Goal: Task Accomplishment & Management: Manage account settings

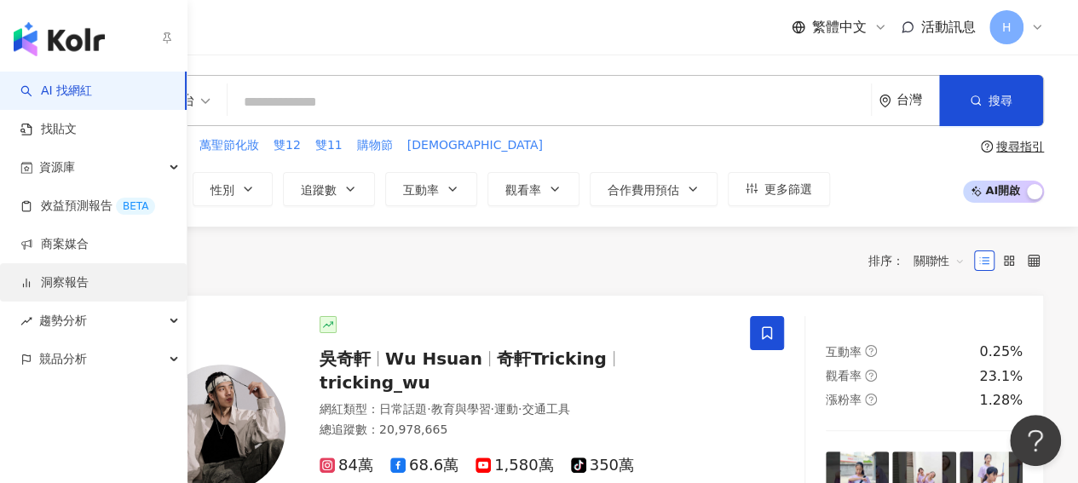
click at [43, 290] on link "洞察報告" at bounding box center [54, 282] width 68 height 17
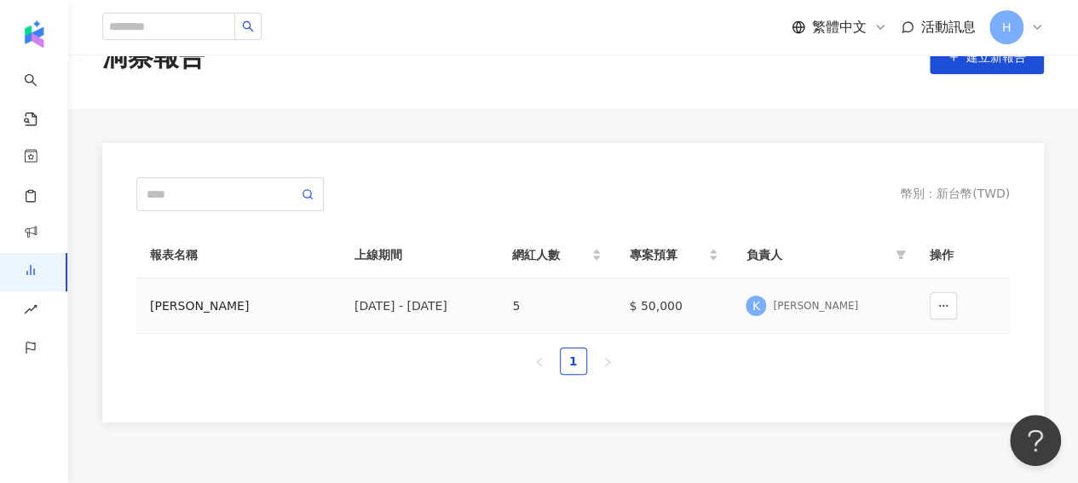
scroll to position [85, 0]
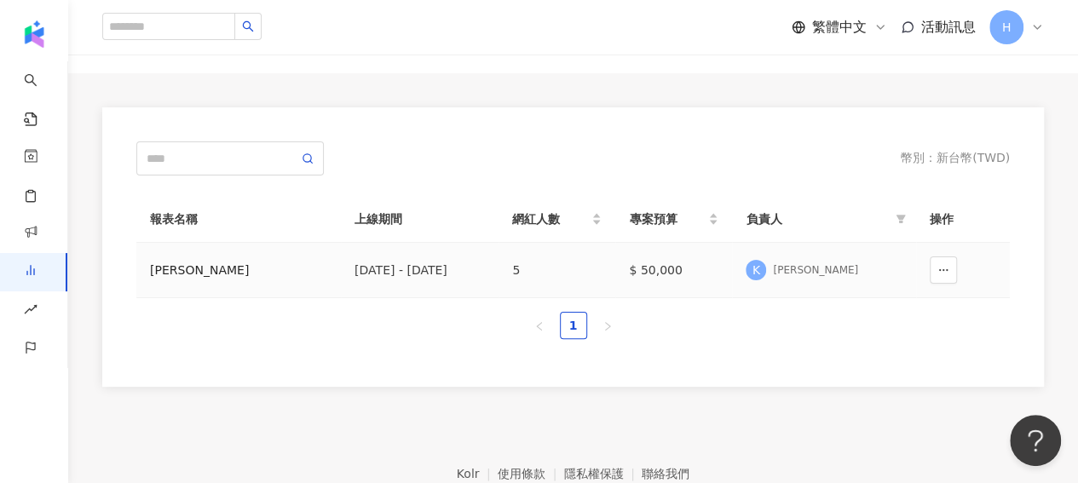
click at [458, 283] on td "[DATE] - [DATE]" at bounding box center [420, 270] width 158 height 55
click at [452, 276] on div "[DATE] - [DATE]" at bounding box center [419, 270] width 130 height 19
click at [175, 277] on div "[PERSON_NAME]" at bounding box center [238, 270] width 177 height 19
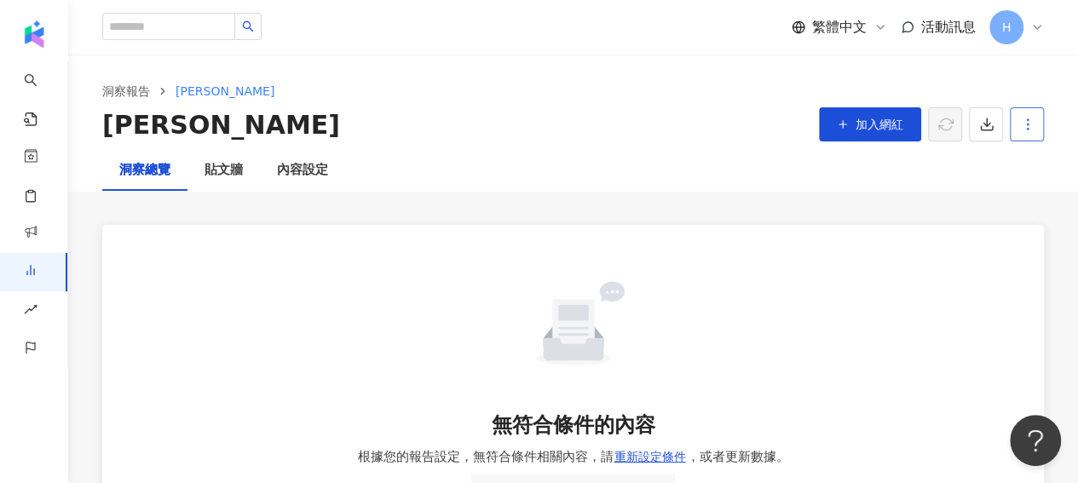
click at [1024, 133] on span "button" at bounding box center [1027, 124] width 15 height 18
click at [1012, 200] on div "刪除報告" at bounding box center [996, 199] width 66 height 19
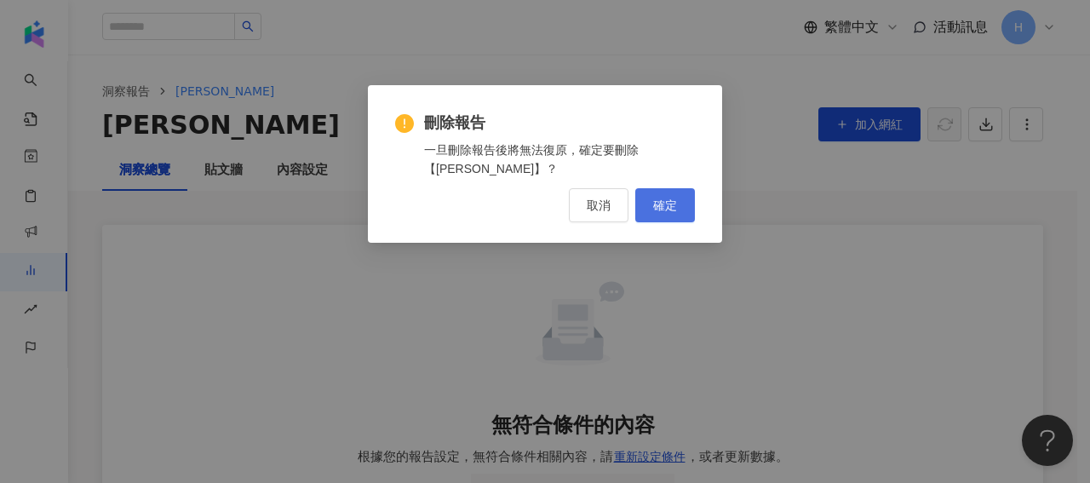
click at [674, 210] on span "確定" at bounding box center [665, 205] width 24 height 14
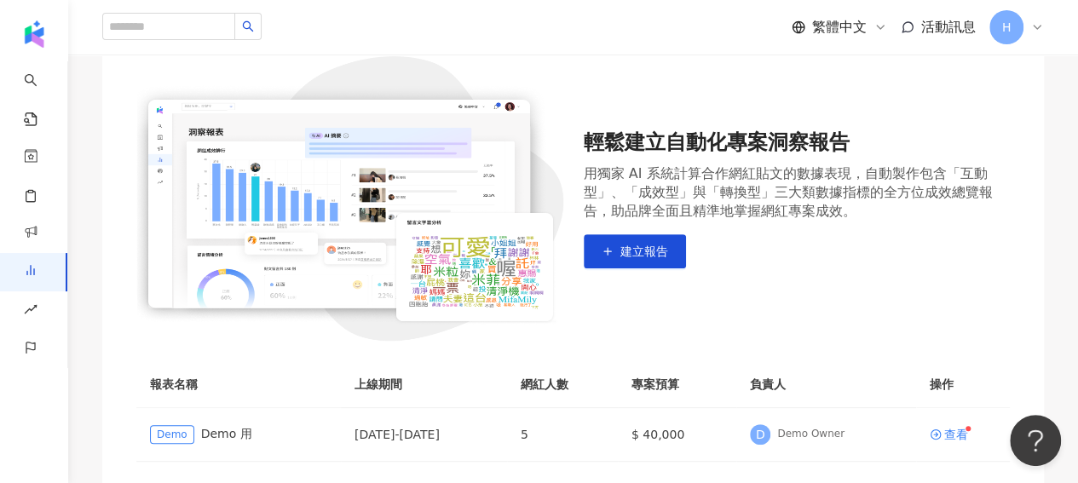
scroll to position [256, 0]
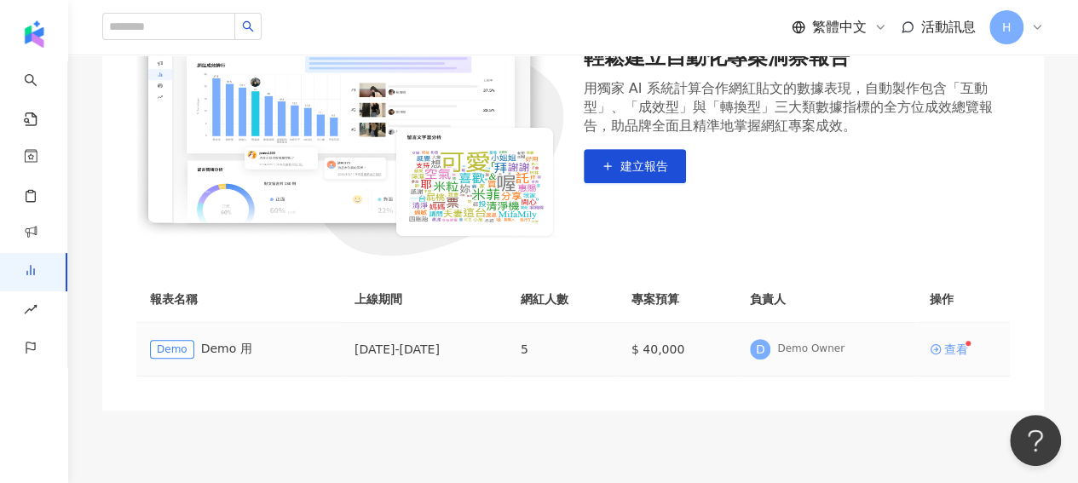
click at [944, 354] on div "查看" at bounding box center [956, 349] width 24 height 12
